Goal: Find specific page/section: Find specific page/section

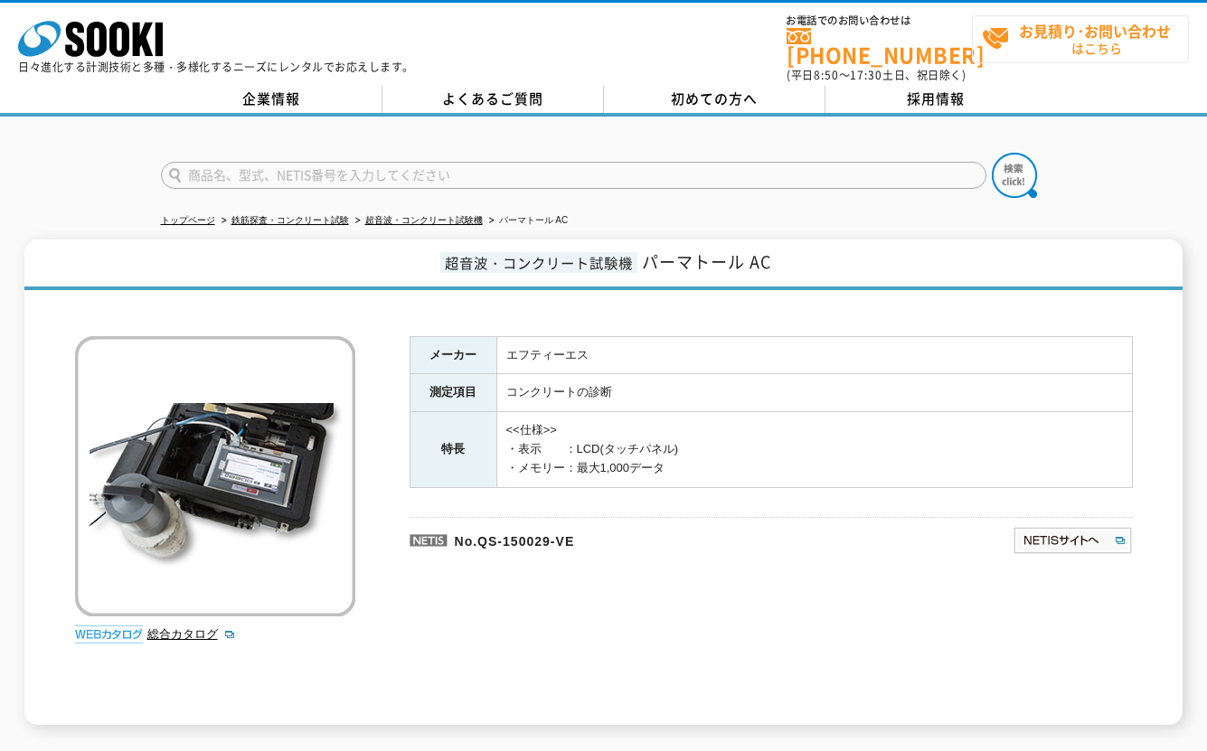
click at [1078, 38] on strong "お見積り･お問い合わせ" at bounding box center [1095, 31] width 152 height 22
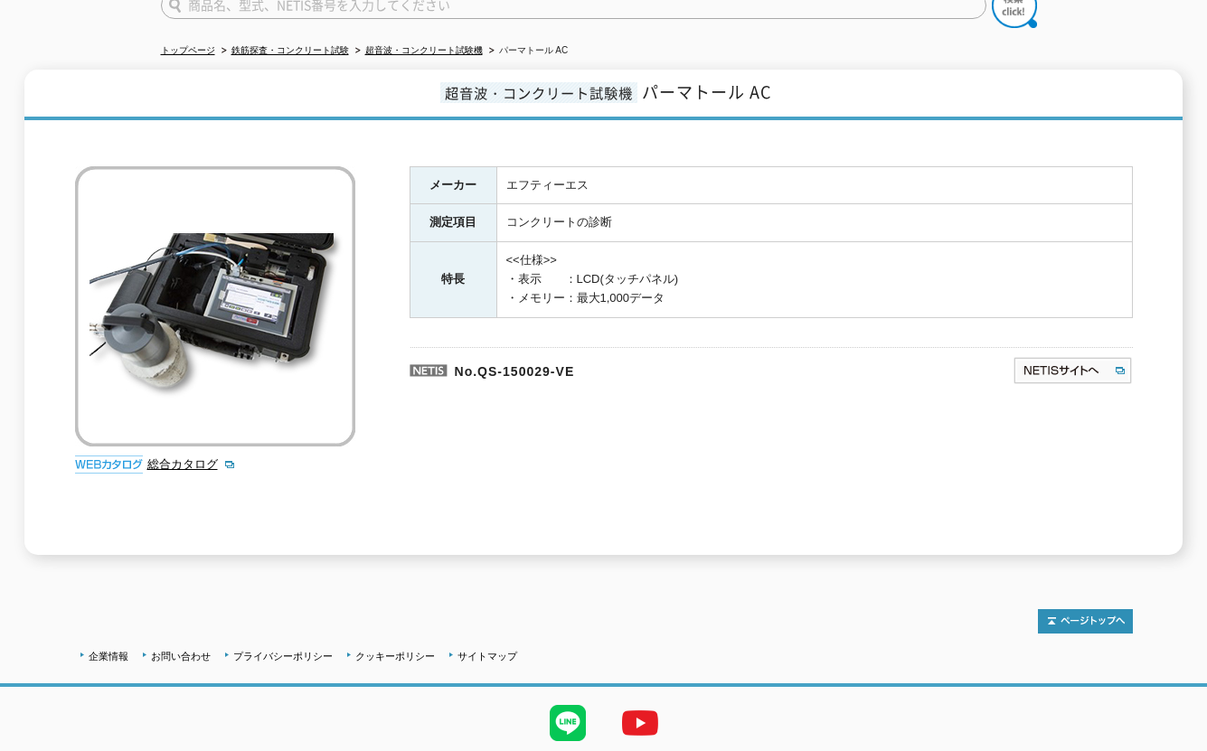
scroll to position [220, 0]
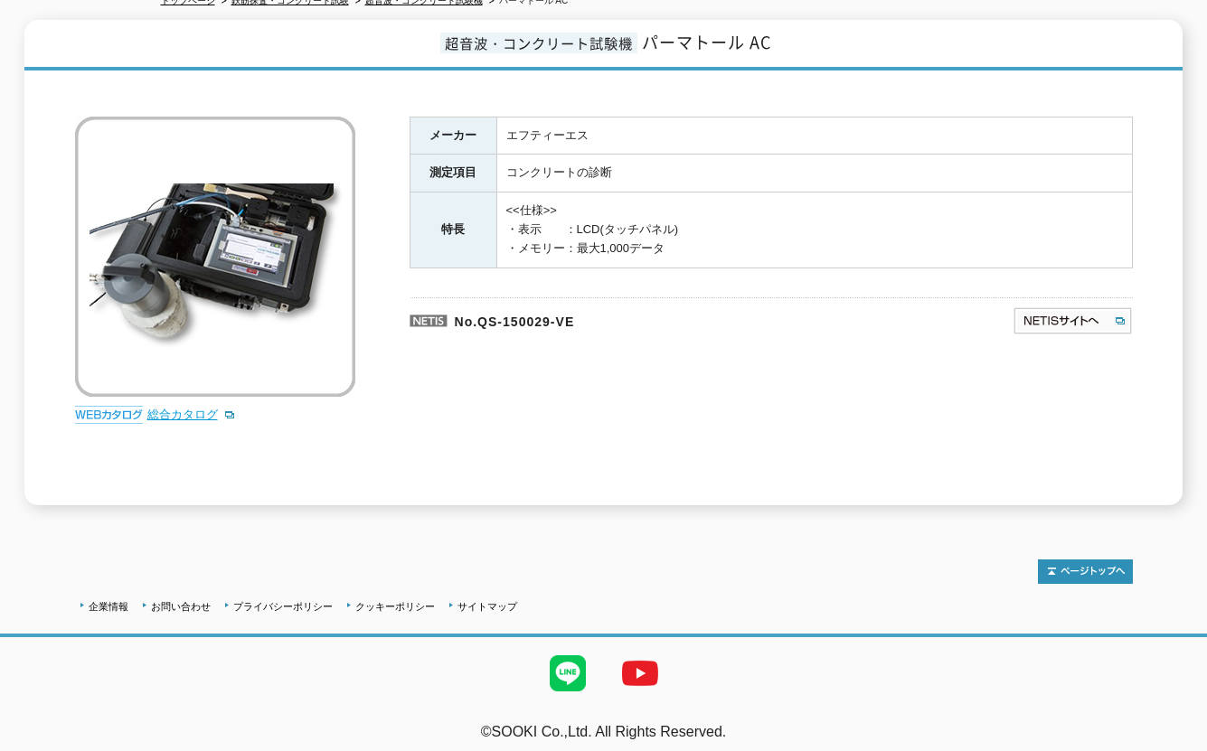
click at [186, 408] on link "総合カタログ" at bounding box center [191, 415] width 89 height 14
